Goal: Task Accomplishment & Management: Manage account settings

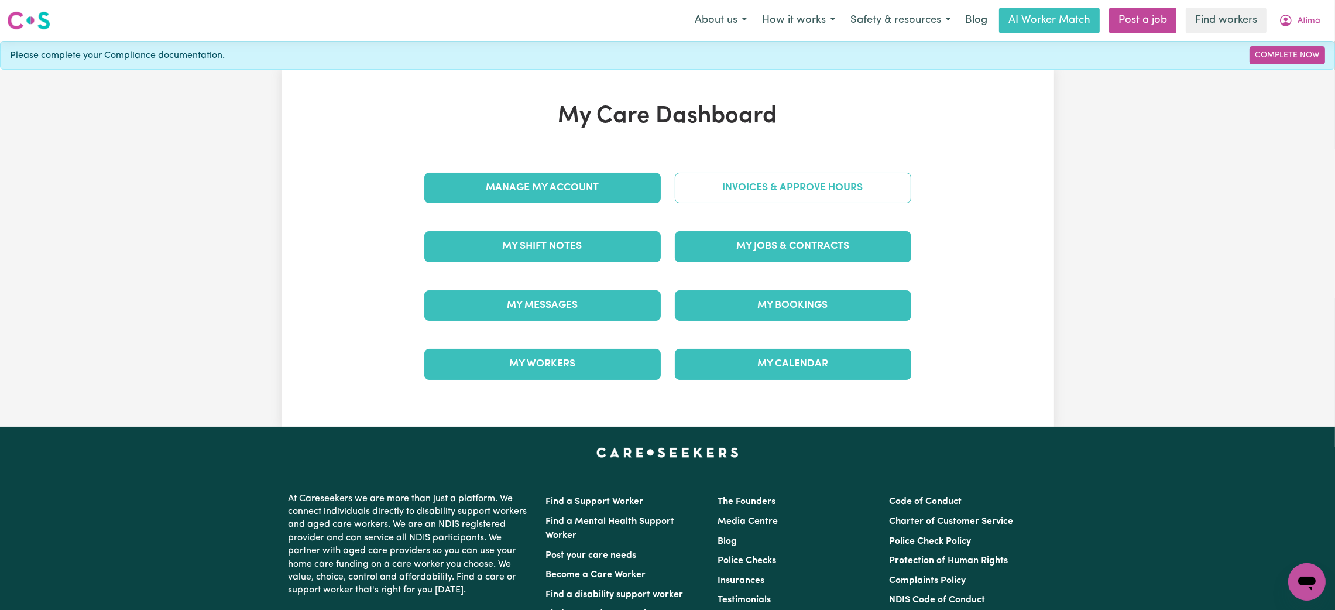
click at [739, 190] on link "Invoices & Approve Hours" at bounding box center [793, 188] width 237 height 30
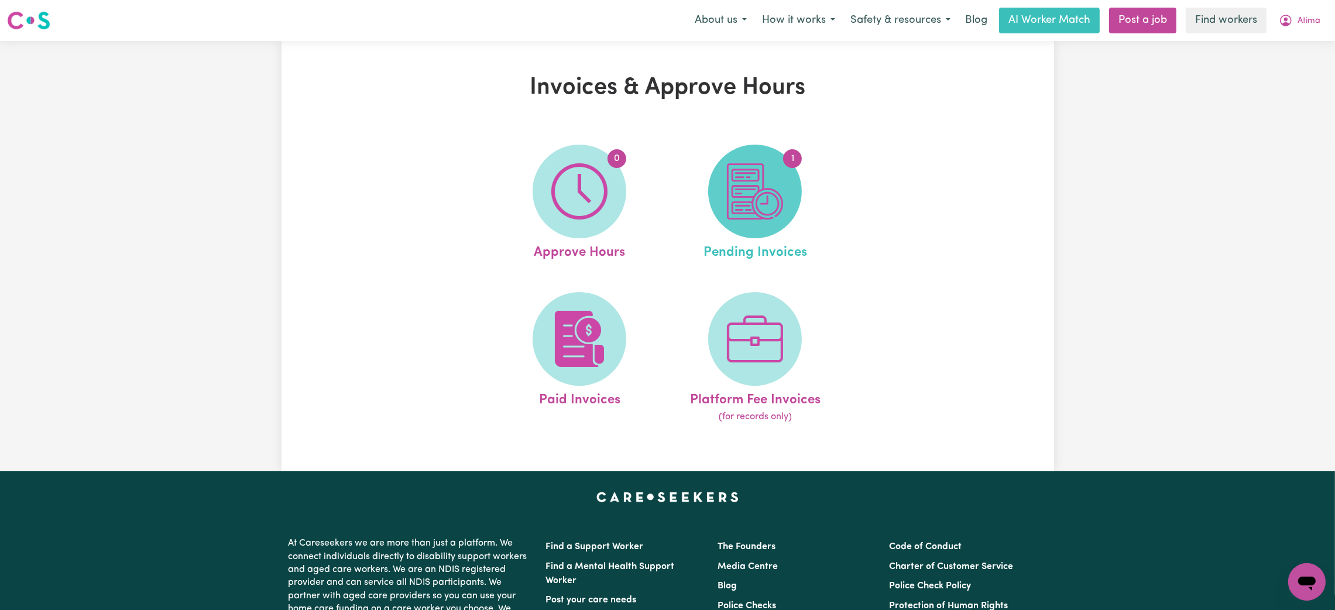
click at [745, 215] on img at bounding box center [755, 191] width 56 height 56
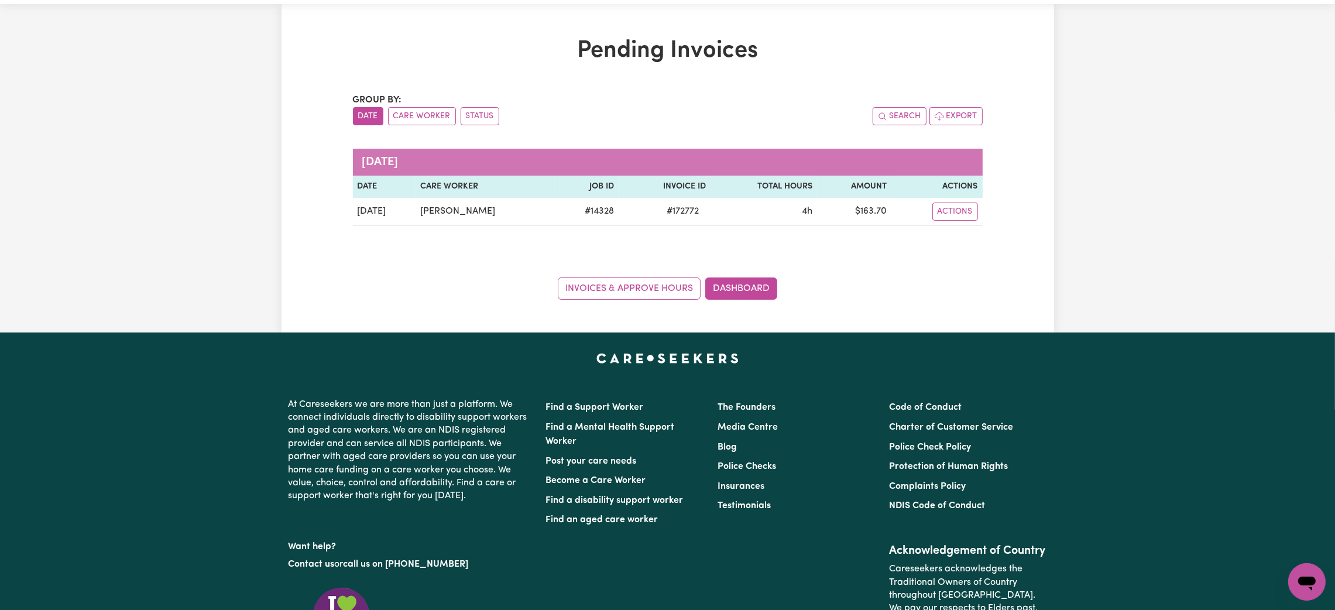
scroll to position [37, 0]
click at [648, 280] on link "Invoices & Approve Hours" at bounding box center [629, 288] width 143 height 22
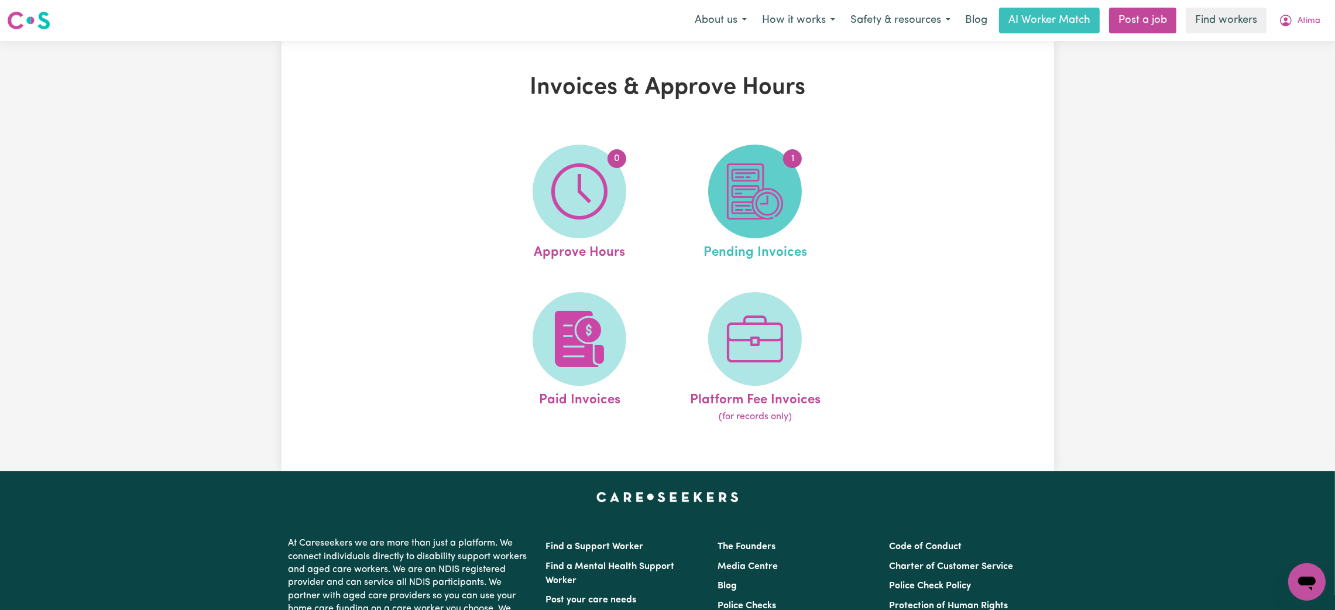
click at [752, 165] on img at bounding box center [755, 191] width 56 height 56
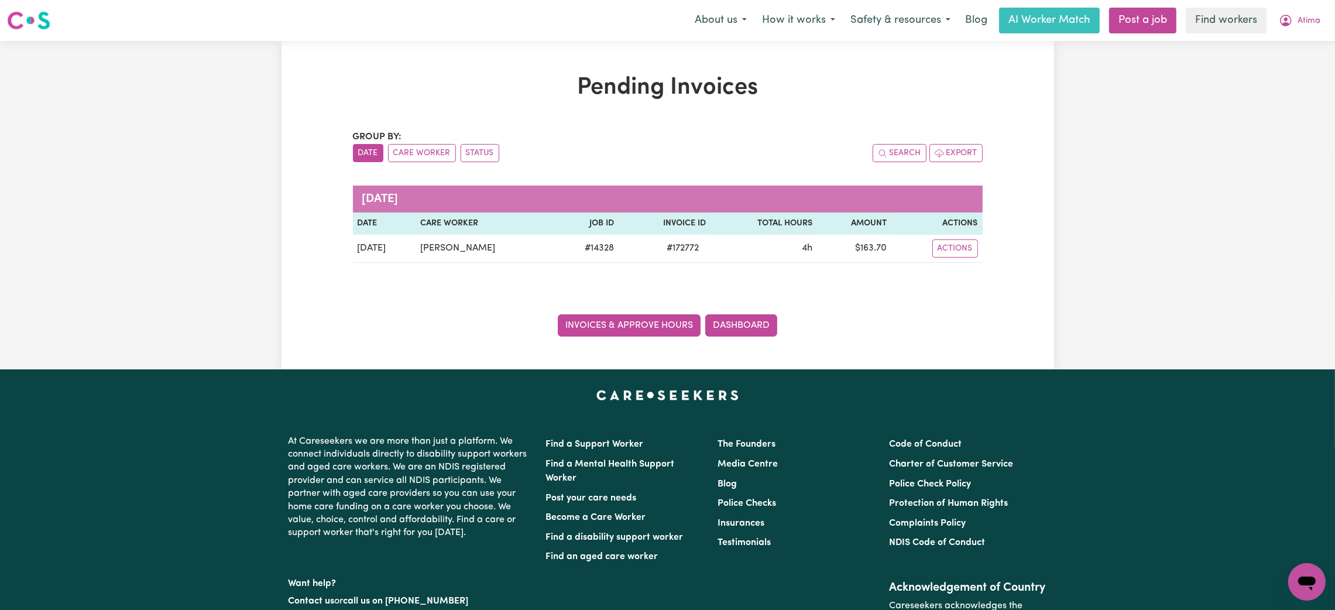
click at [637, 321] on link "Invoices & Approve Hours" at bounding box center [629, 325] width 143 height 22
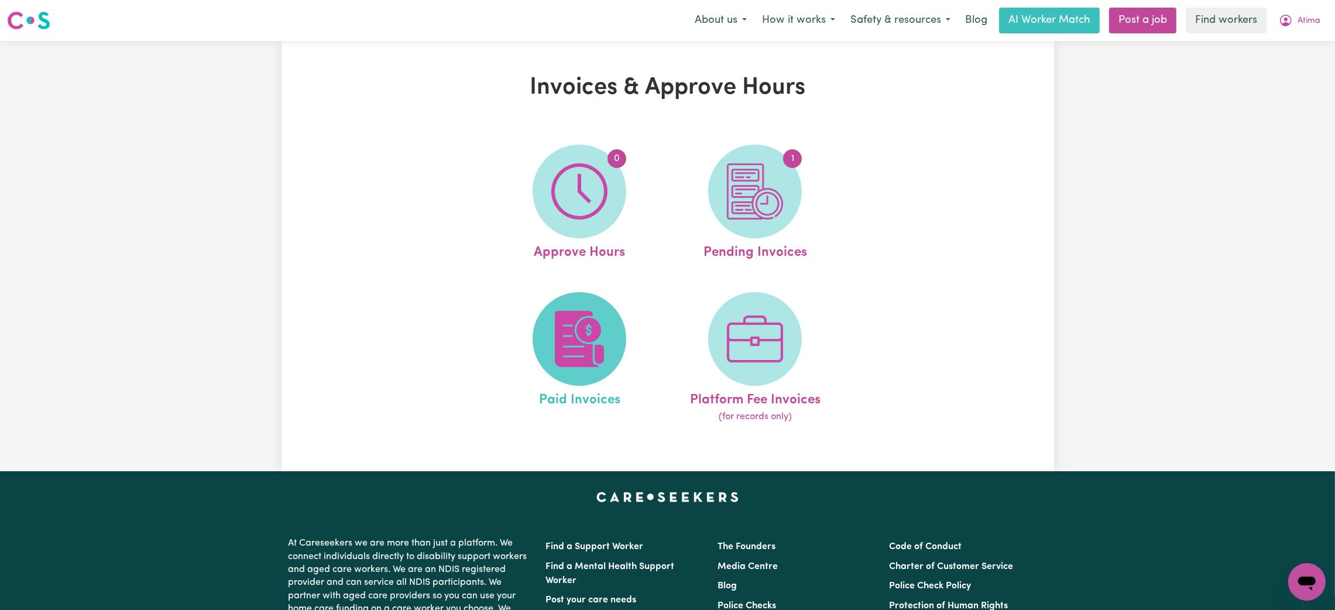
click at [592, 316] on img at bounding box center [580, 339] width 56 height 56
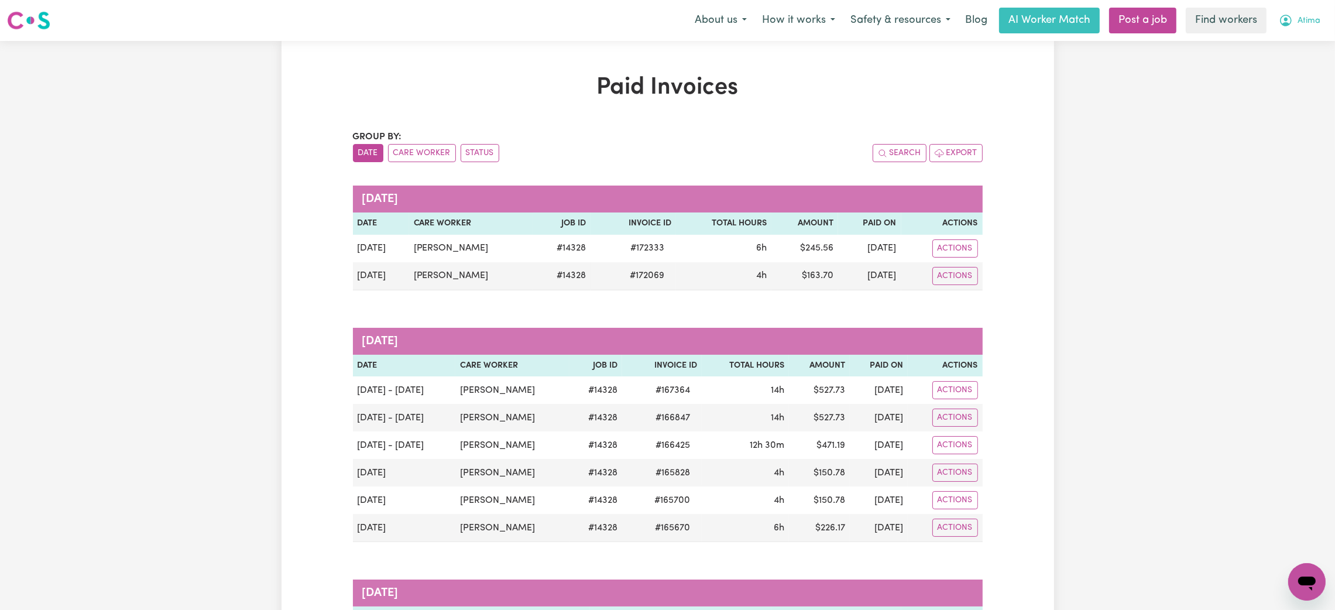
click at [1303, 26] on span "Atima" at bounding box center [1309, 21] width 23 height 13
click at [1283, 40] on link "My Dashboard" at bounding box center [1281, 46] width 93 height 22
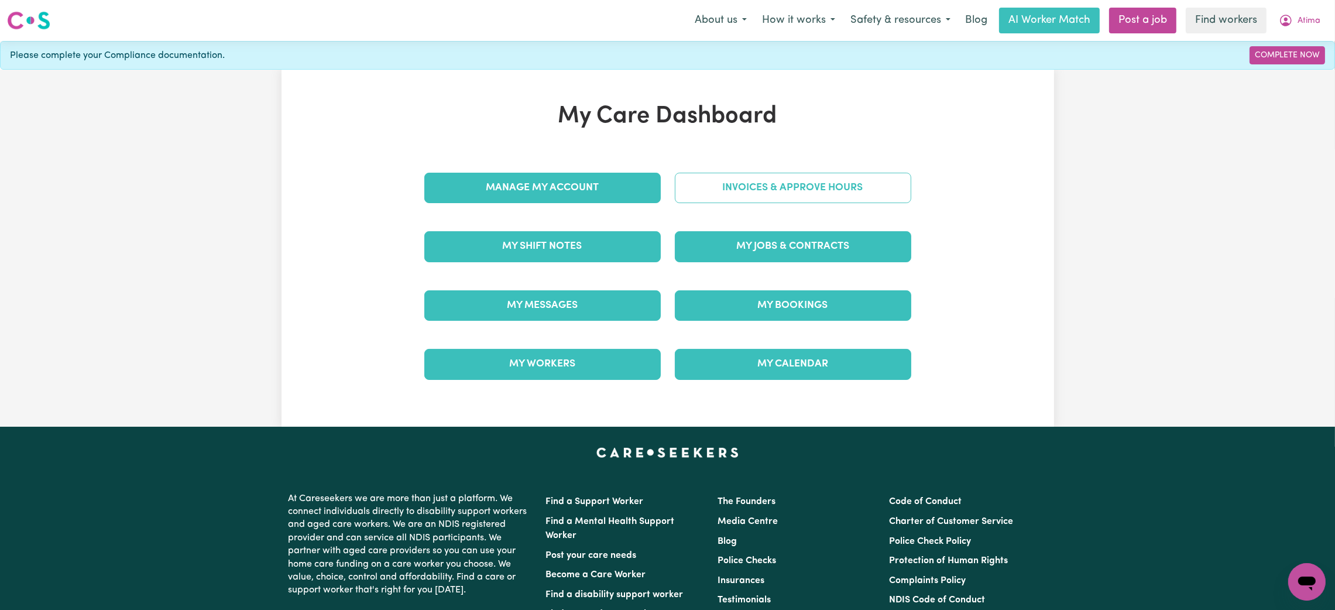
click at [782, 185] on link "Invoices & Approve Hours" at bounding box center [793, 188] width 237 height 30
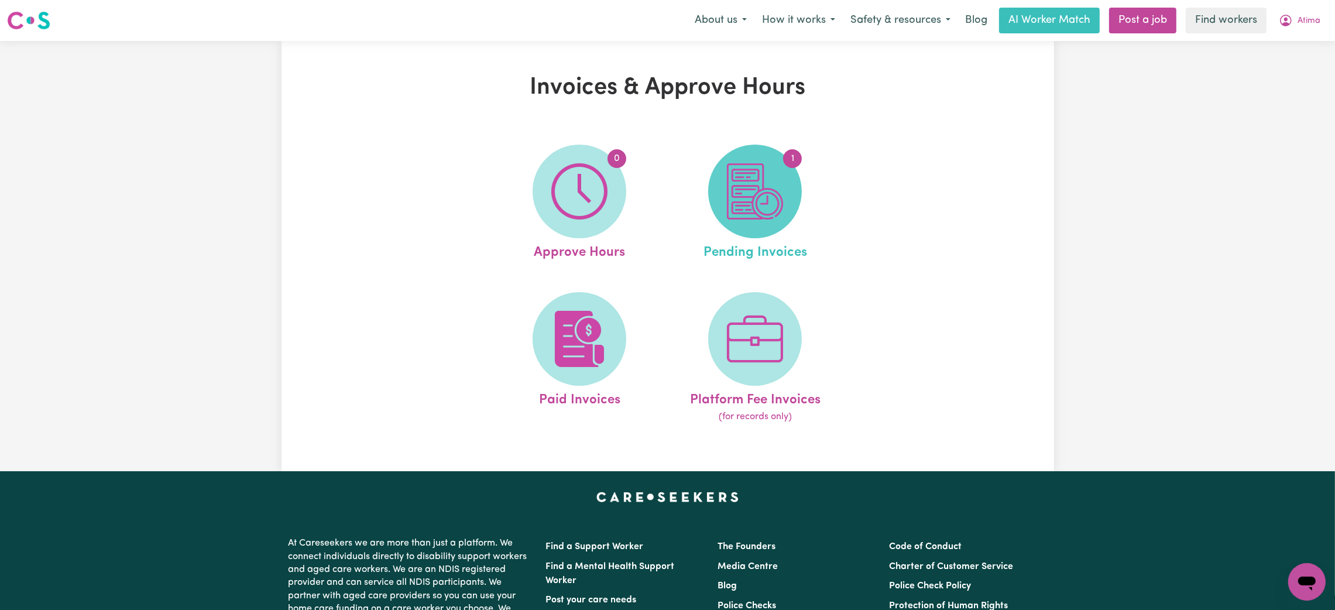
click at [758, 186] on img at bounding box center [755, 191] width 56 height 56
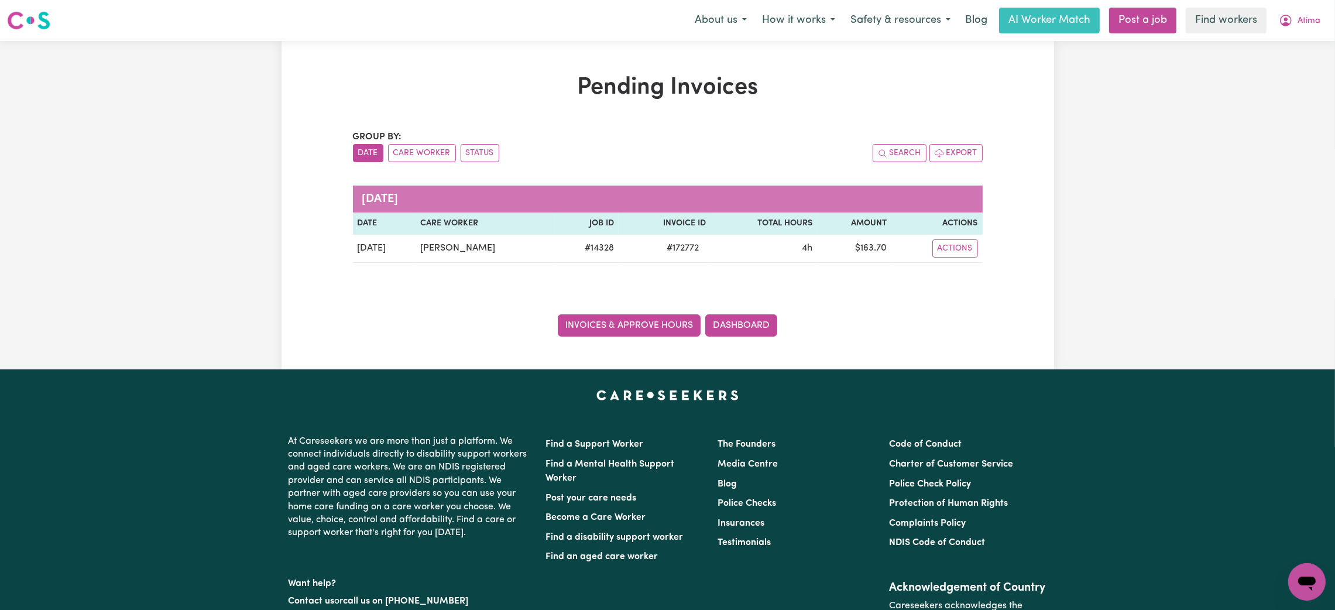
click at [660, 328] on link "Invoices & Approve Hours" at bounding box center [629, 325] width 143 height 22
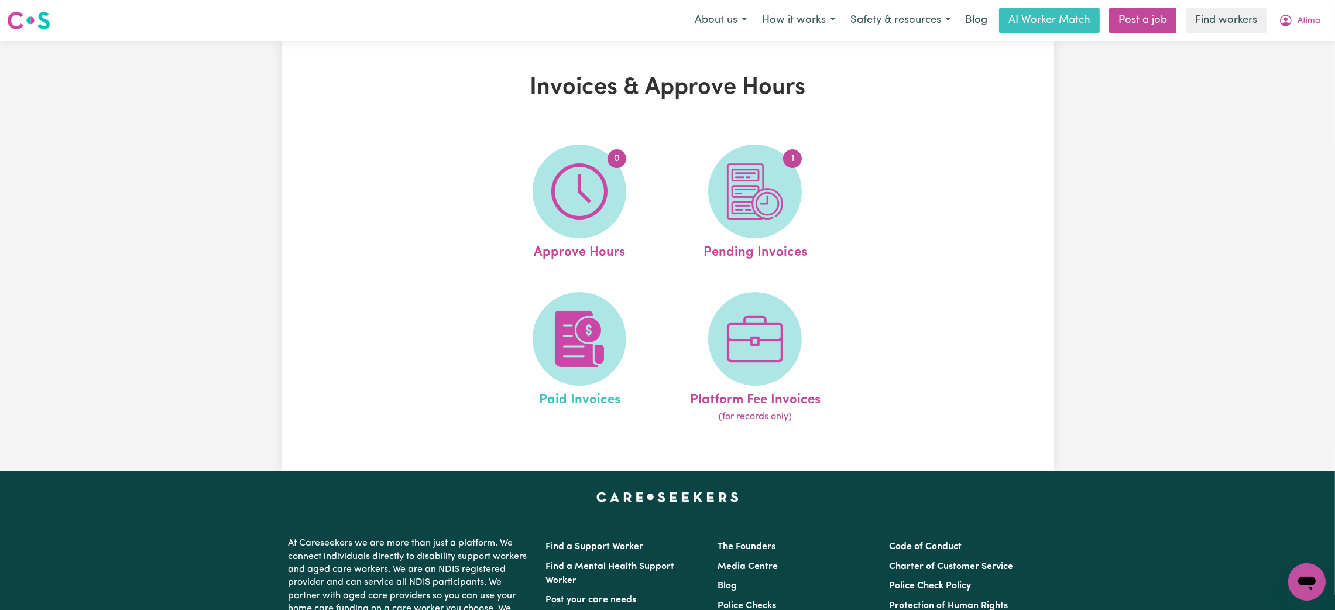
click at [528, 302] on link "Paid Invoices" at bounding box center [579, 358] width 169 height 132
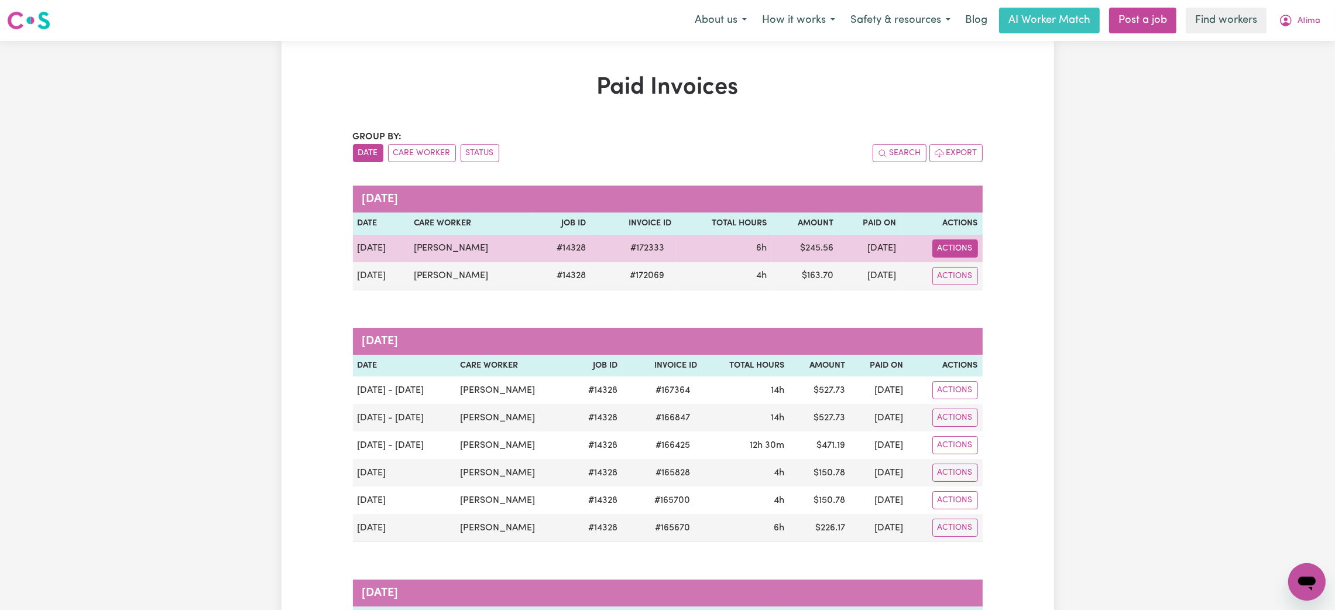
click at [967, 245] on button "Actions" at bounding box center [956, 248] width 46 height 18
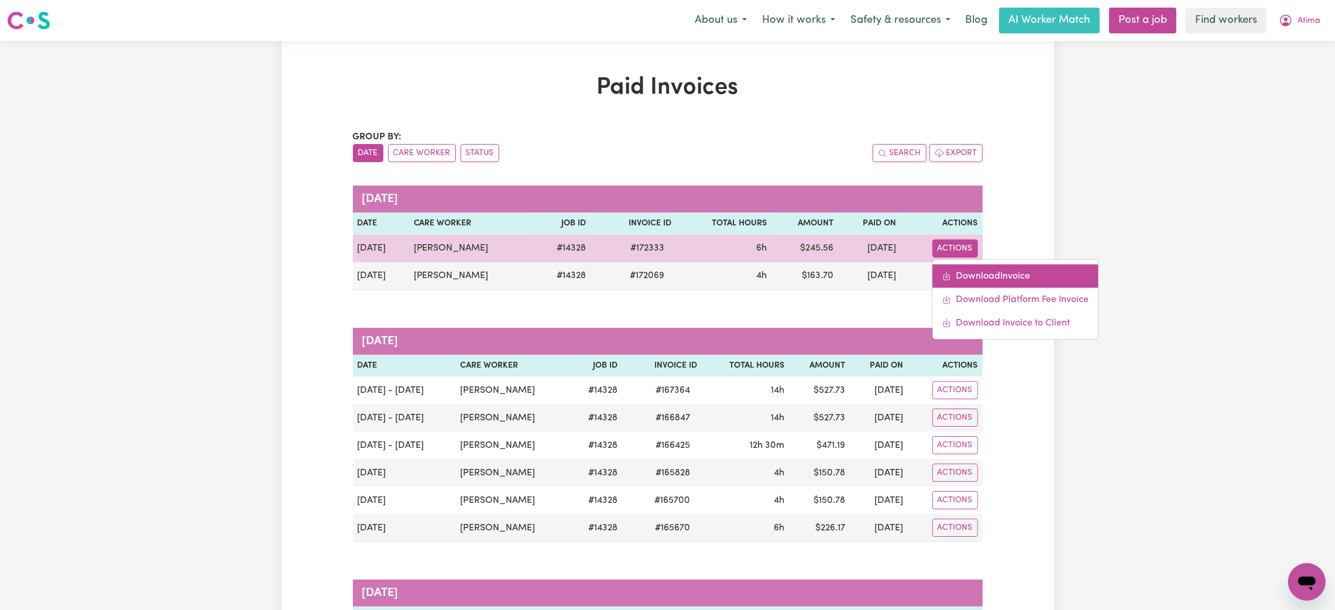
click at [964, 281] on link "Download Invoice" at bounding box center [1016, 275] width 166 height 23
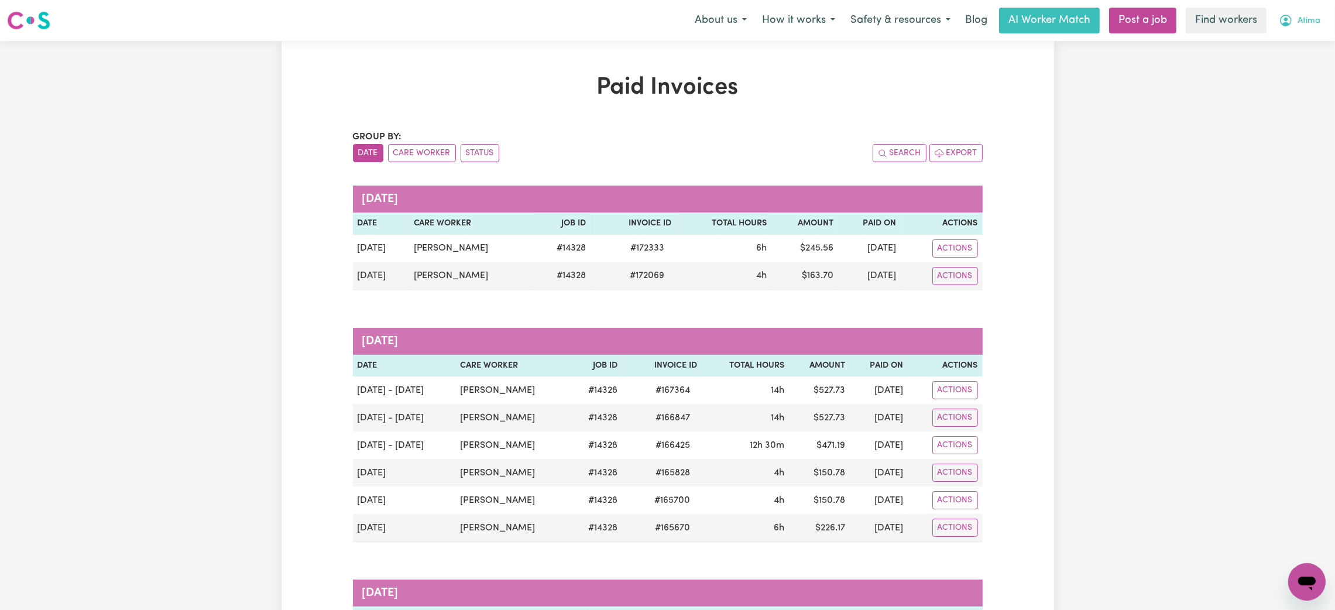
click at [1313, 28] on button "Atima" at bounding box center [1300, 20] width 57 height 25
click at [1289, 71] on link "Logout" at bounding box center [1281, 67] width 93 height 22
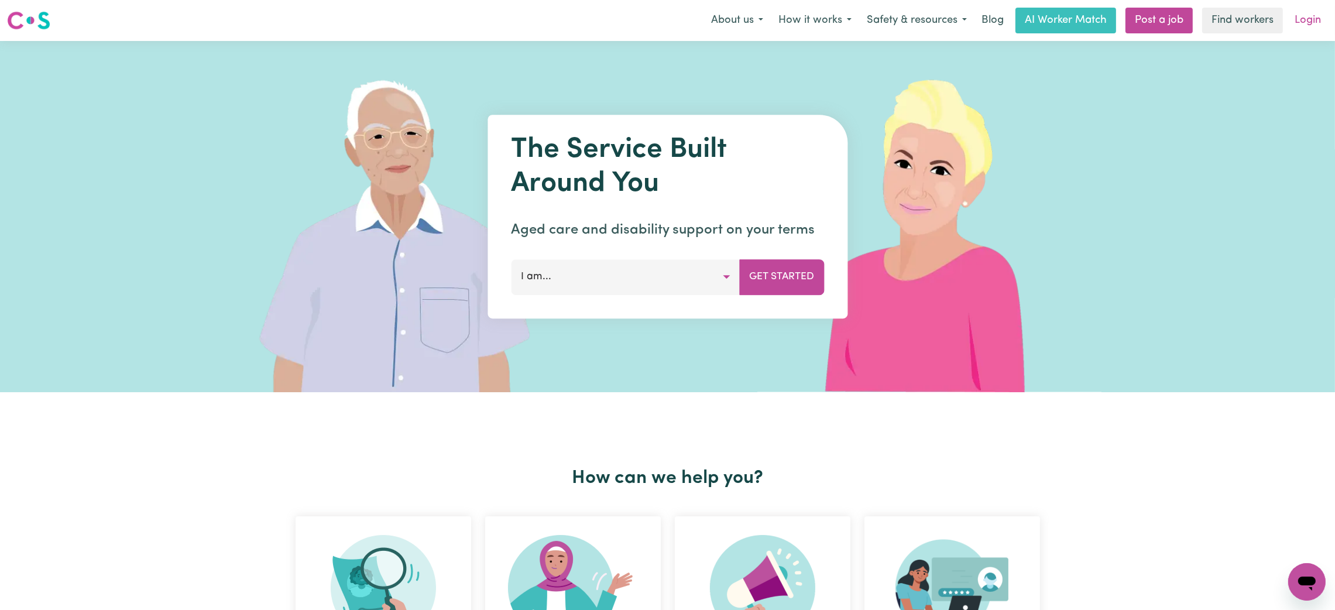
click at [1312, 10] on link "Login" at bounding box center [1308, 21] width 40 height 26
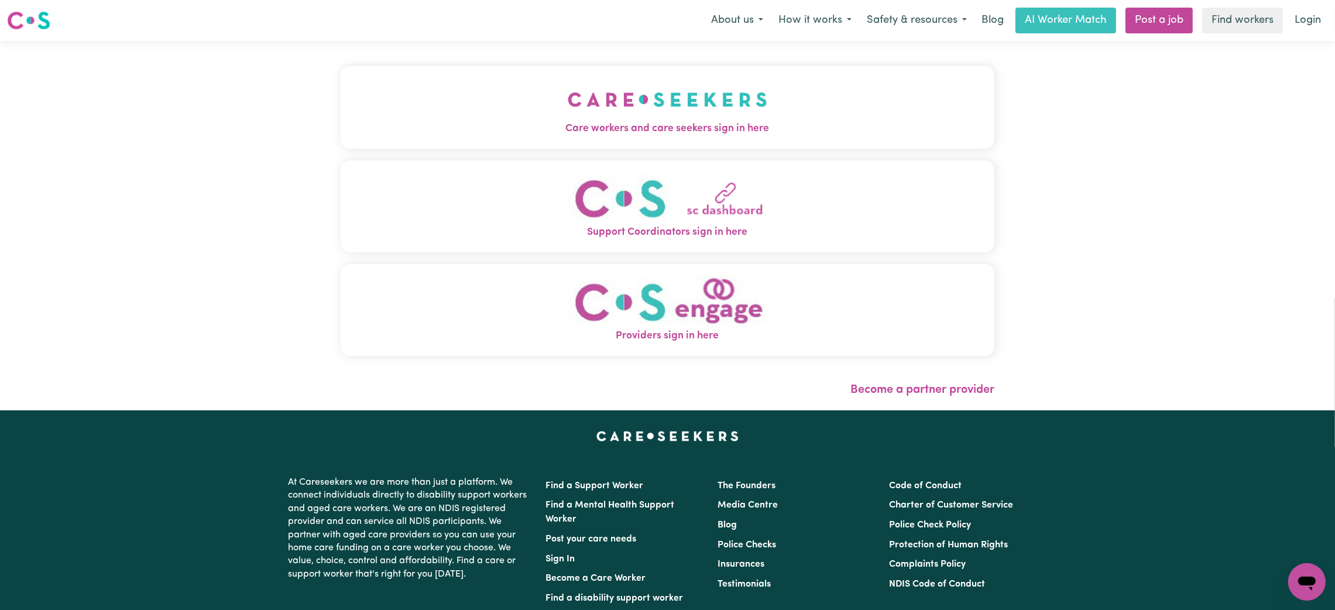
click at [653, 125] on span "Care workers and care seekers sign in here" at bounding box center [668, 128] width 654 height 15
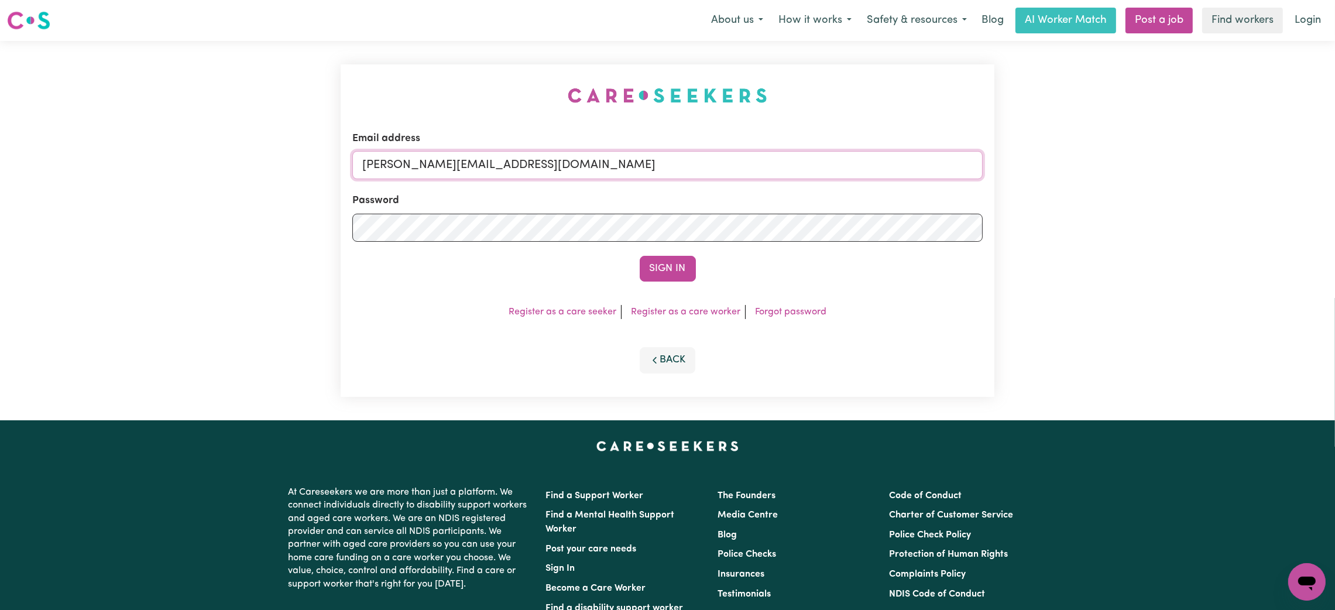
click at [451, 164] on input "[PERSON_NAME][EMAIL_ADDRESS][DOMAIN_NAME]" at bounding box center [667, 165] width 631 height 28
drag, startPoint x: 441, startPoint y: 156, endPoint x: 703, endPoint y: 165, distance: 261.8
click at [703, 165] on input "[EMAIL_ADDRESS][PERSON_NAME][DOMAIN_NAME]" at bounding box center [667, 165] width 631 height 28
type input "superuser~[PERSON_NAME][EMAIL_ADDRESS][DOMAIN_NAME]"
click at [640, 256] on button "Sign In" at bounding box center [668, 269] width 56 height 26
